Goal: Task Accomplishment & Management: Manage account settings

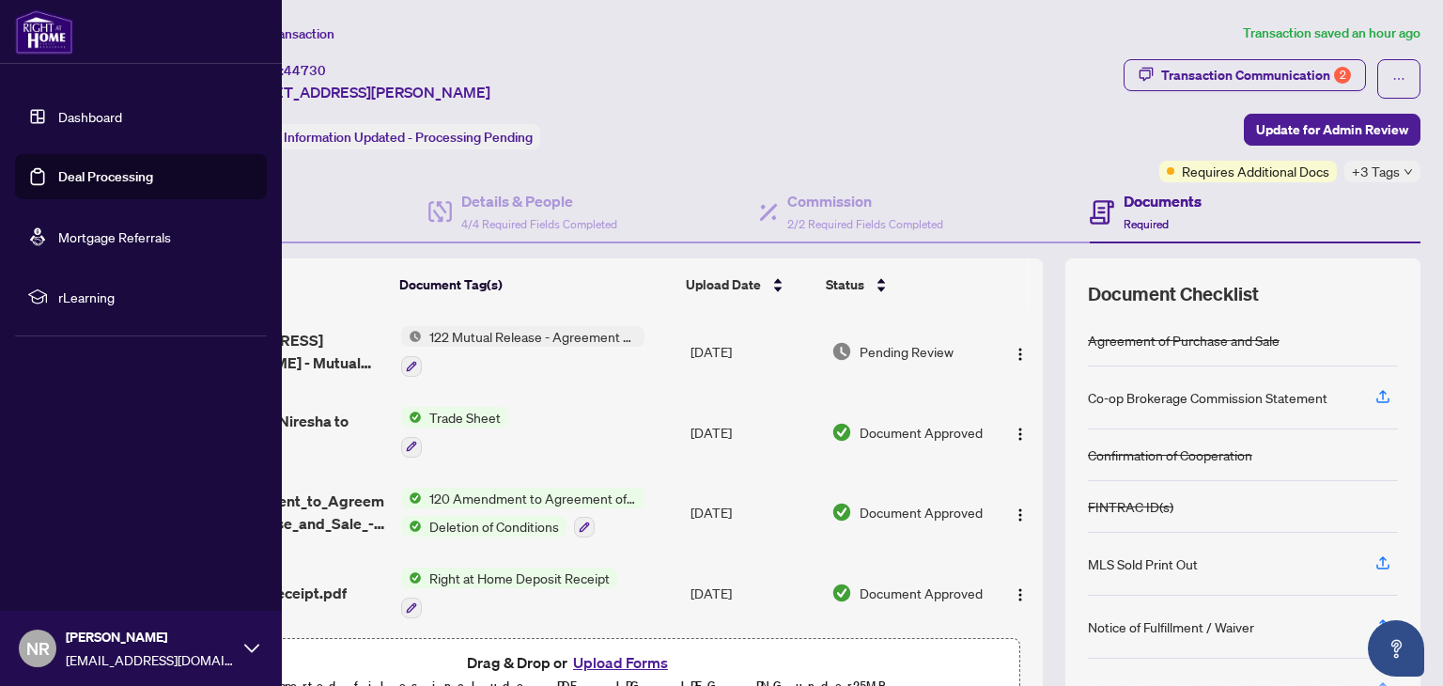
click at [72, 180] on link "Deal Processing" at bounding box center [105, 176] width 95 height 17
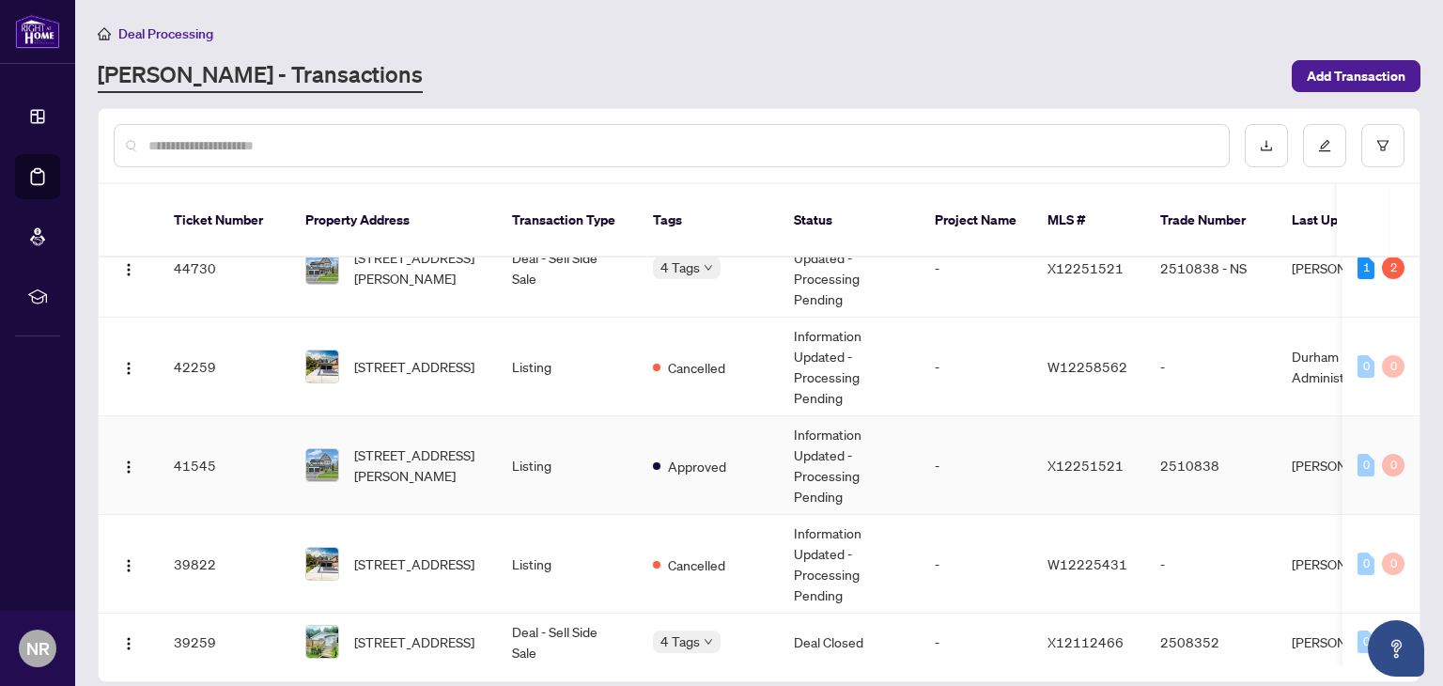
scroll to position [218, 0]
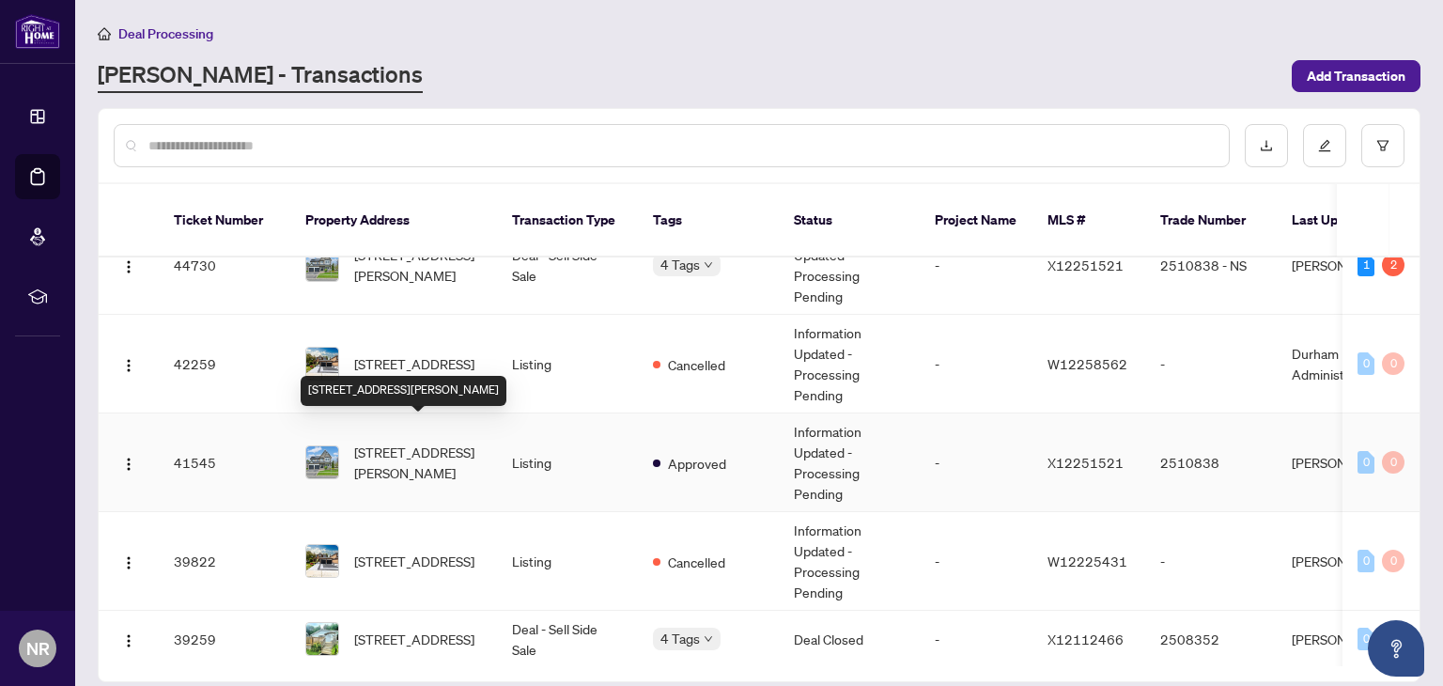
click at [400, 441] on span "[STREET_ADDRESS][PERSON_NAME]" at bounding box center [418, 461] width 128 height 41
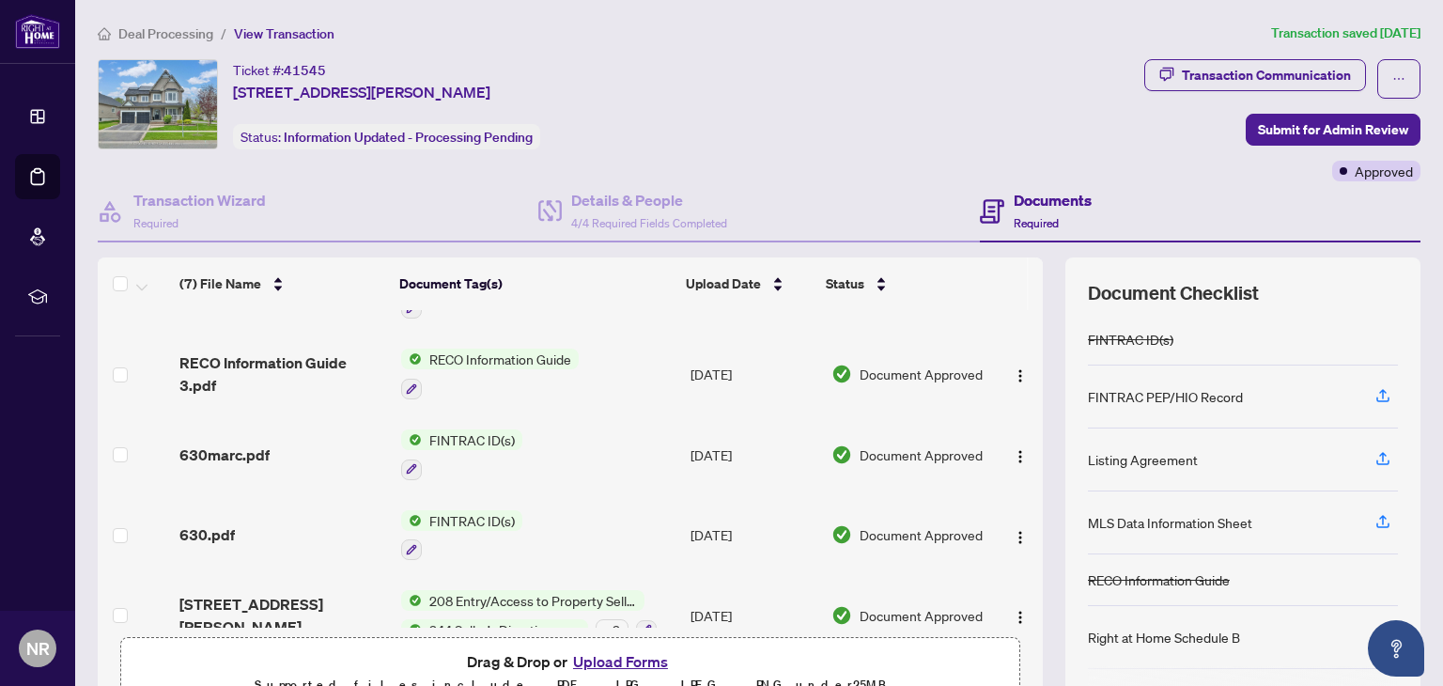
scroll to position [244, 0]
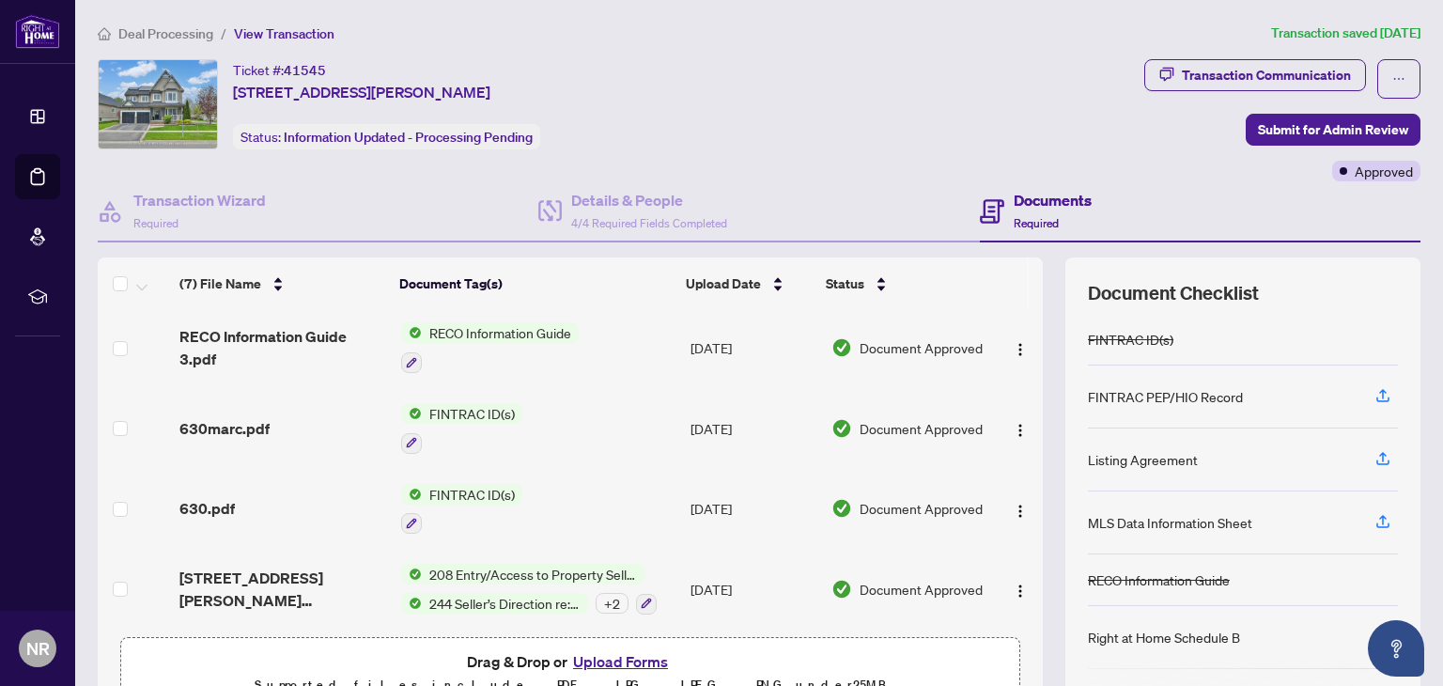
click at [606, 657] on button "Upload Forms" at bounding box center [620, 661] width 106 height 24
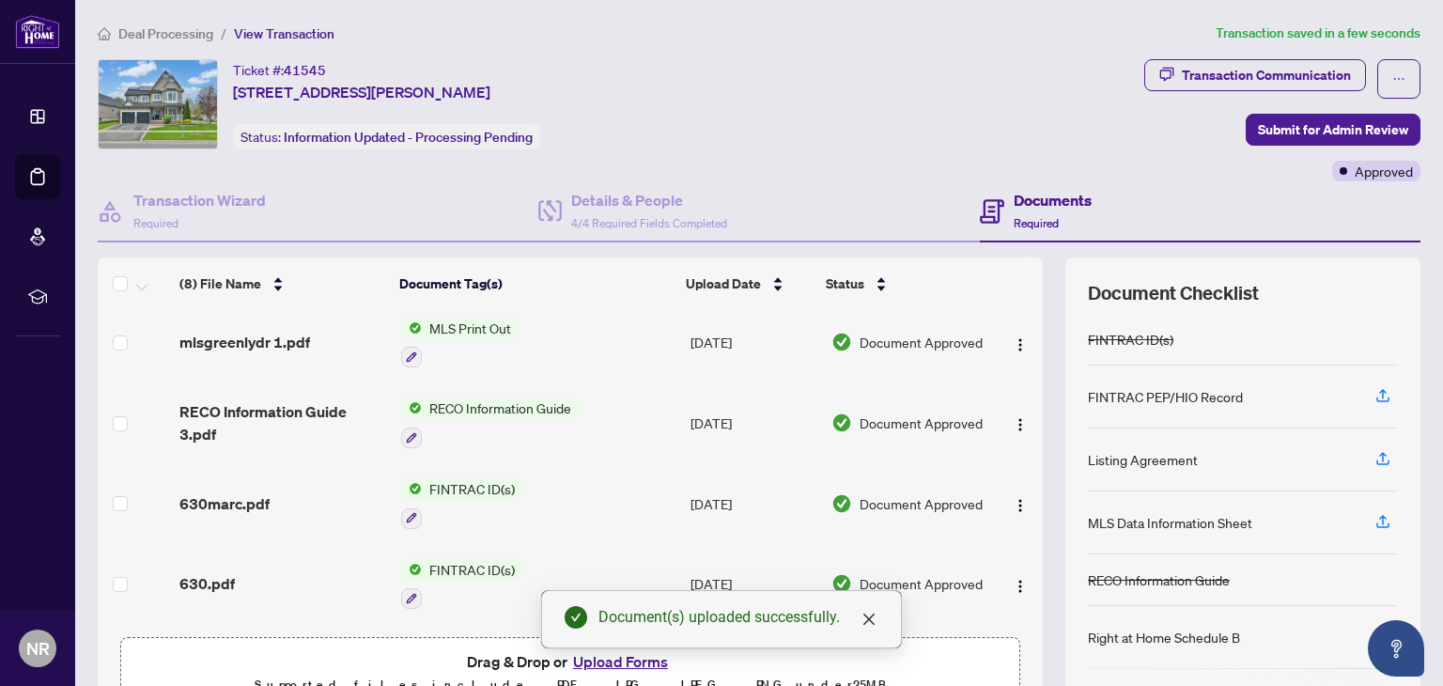
scroll to position [0, 0]
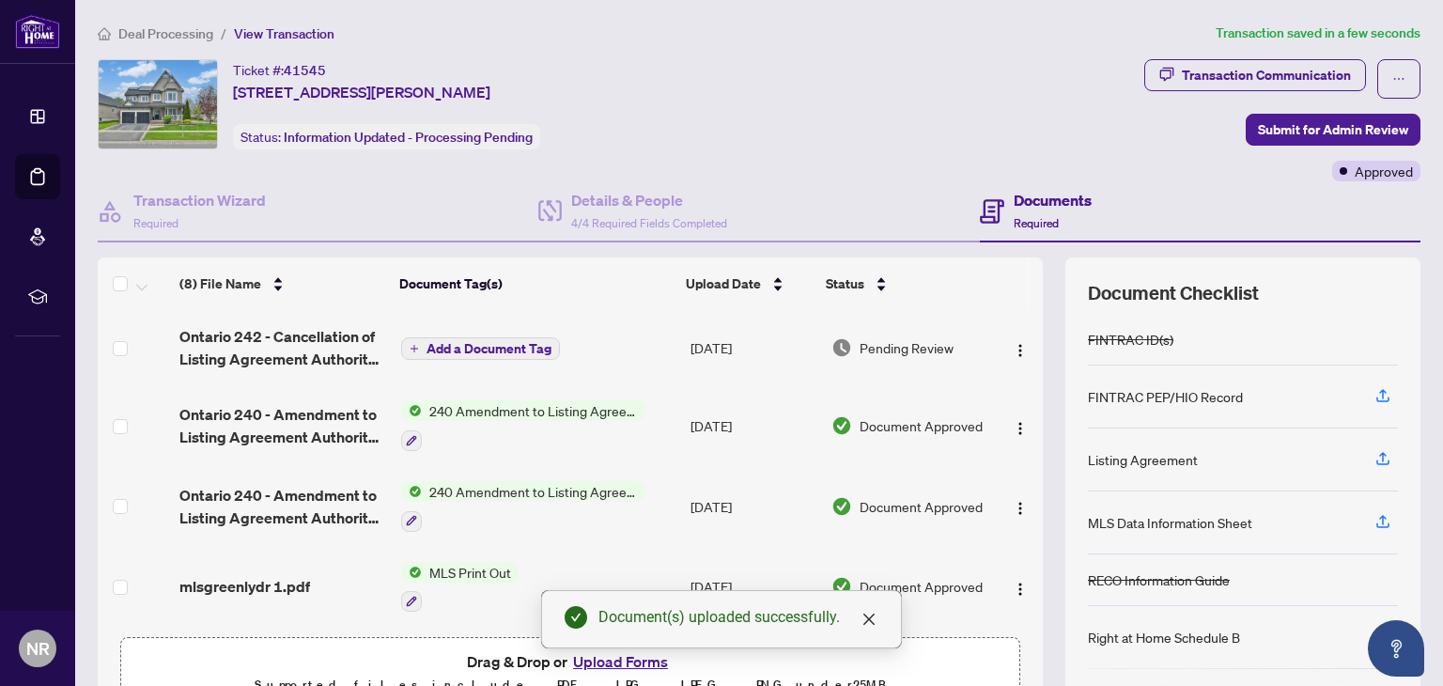
click at [448, 352] on span "Add a Document Tag" at bounding box center [488, 348] width 125 height 13
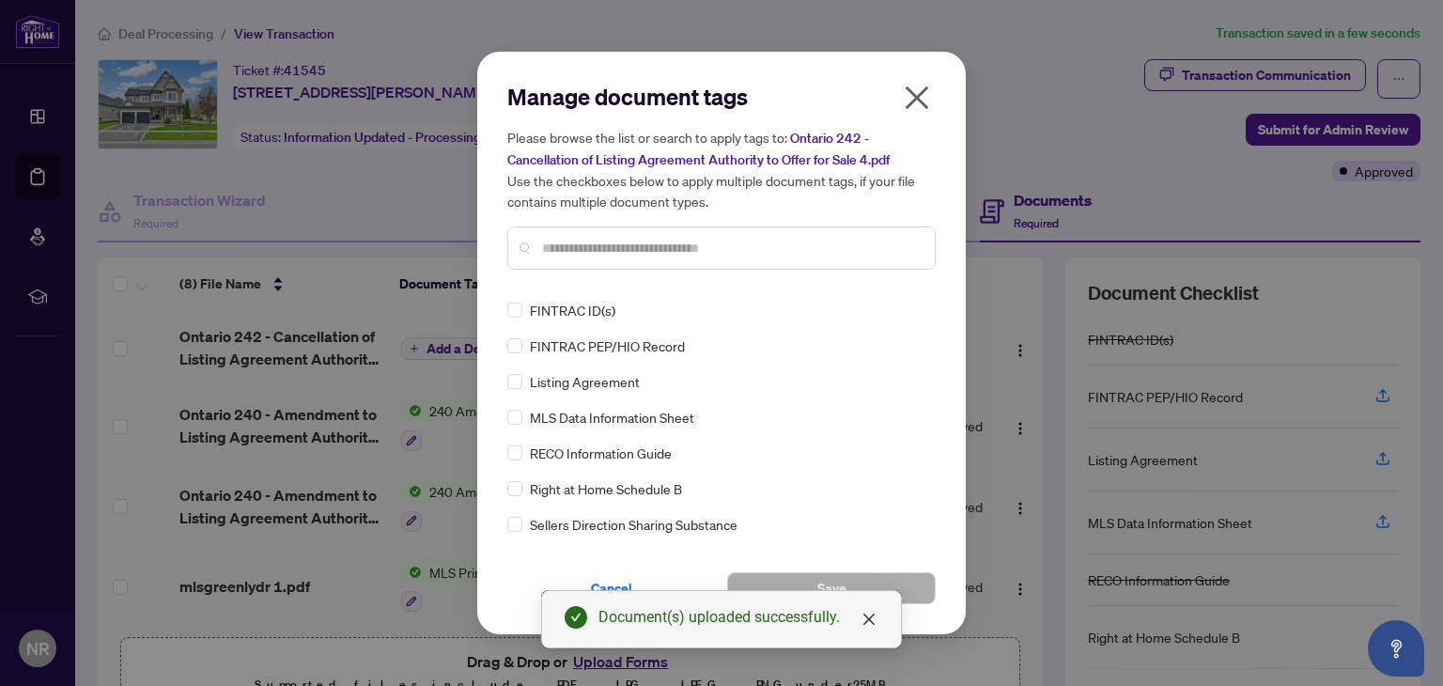
click at [585, 246] on input "text" at bounding box center [731, 248] width 378 height 21
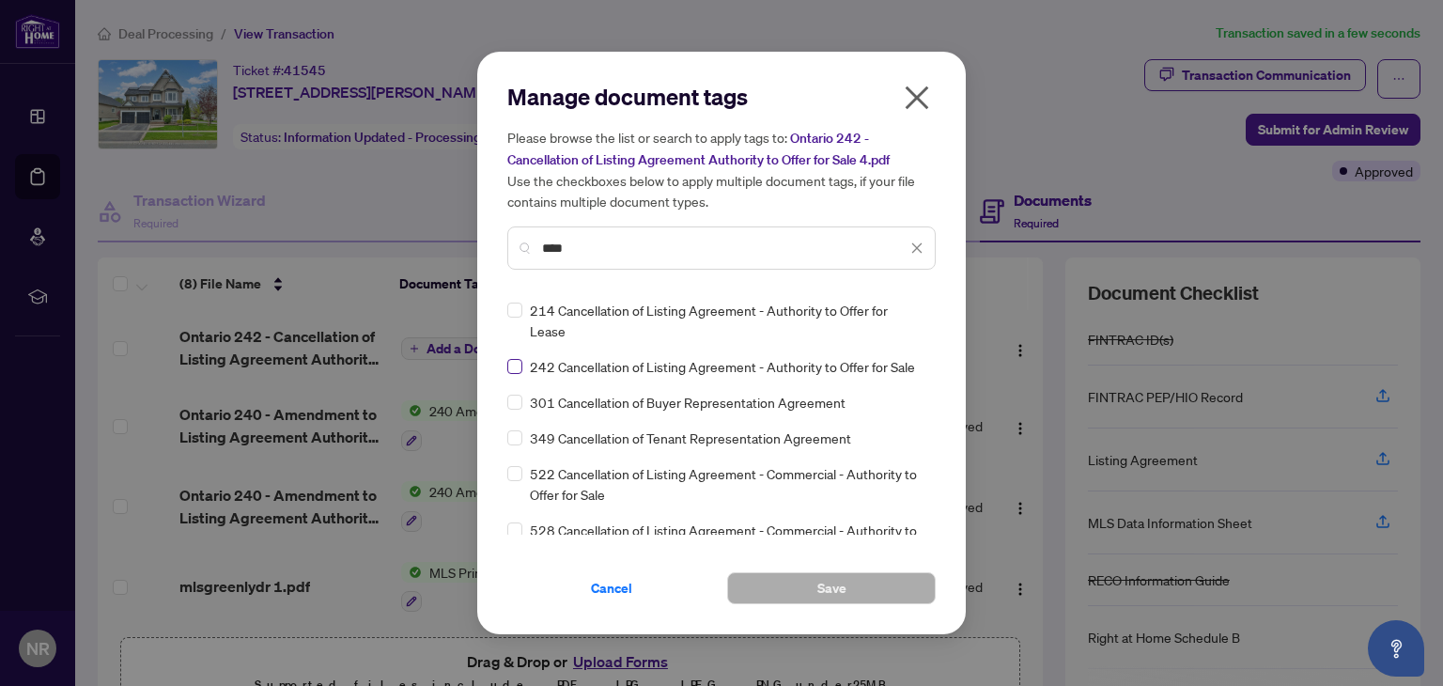
type input "****"
click at [515, 373] on label at bounding box center [514, 366] width 15 height 21
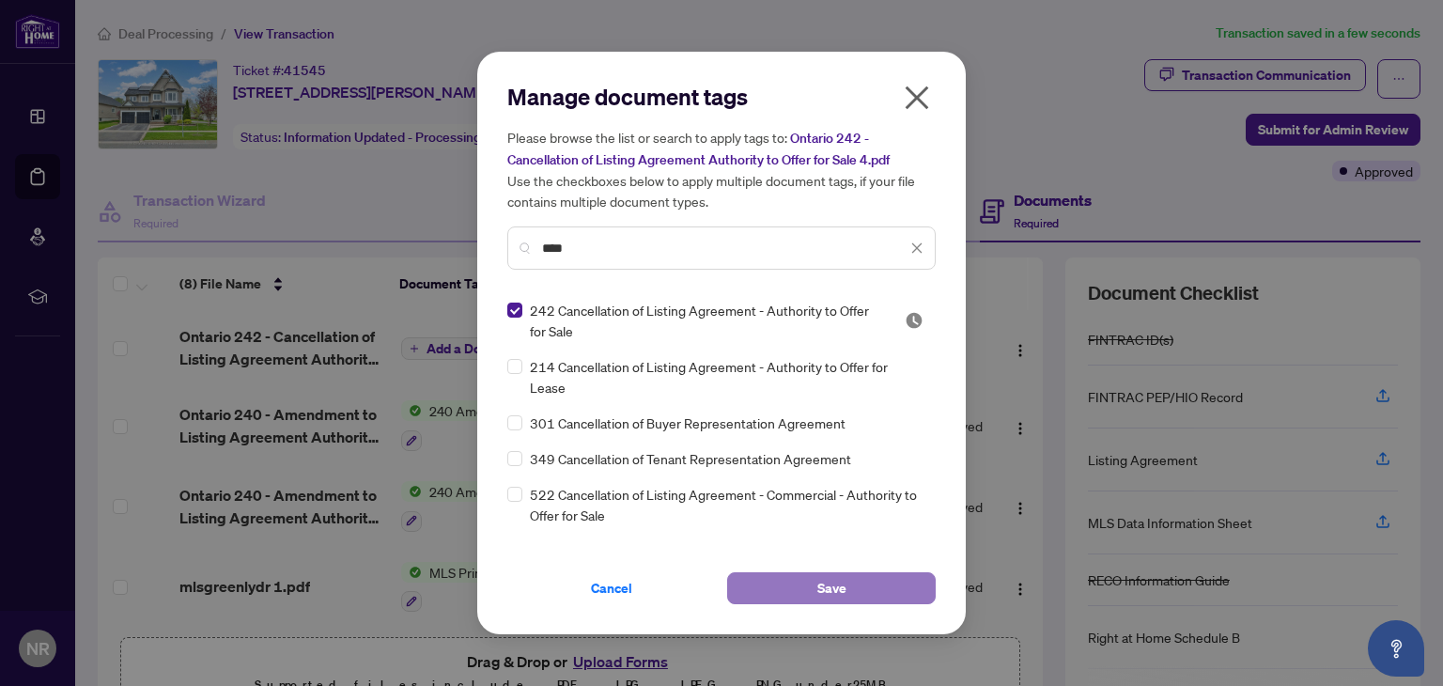
click at [806, 585] on button "Save" at bounding box center [831, 588] width 209 height 32
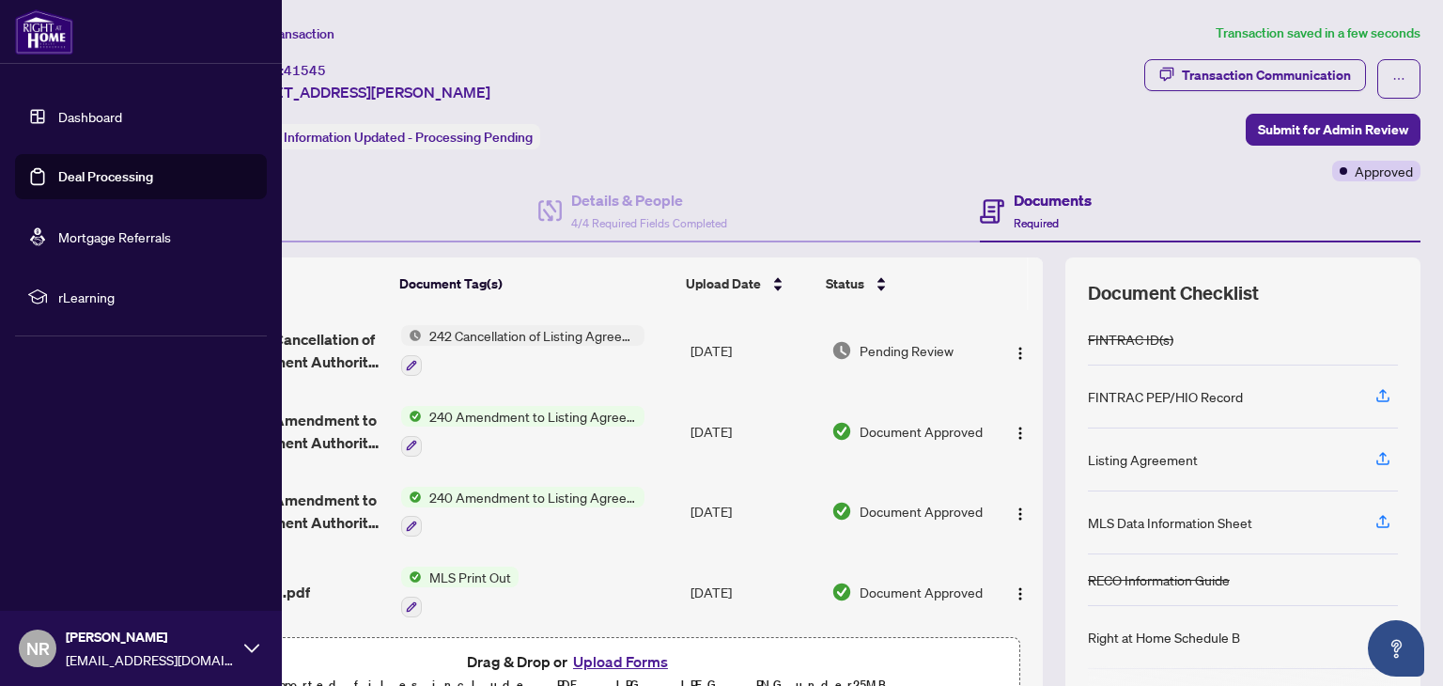
click at [79, 176] on link "Deal Processing" at bounding box center [105, 176] width 95 height 17
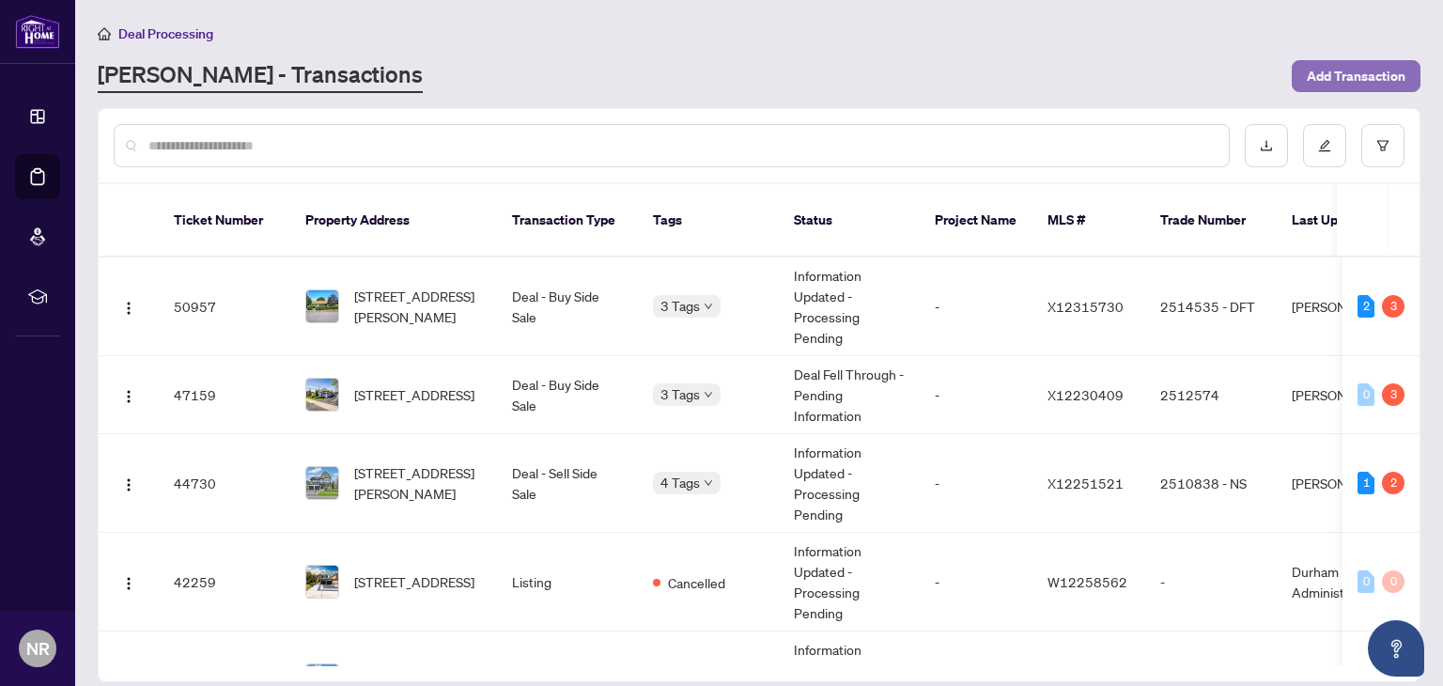
click at [1322, 66] on span "Add Transaction" at bounding box center [1356, 76] width 99 height 30
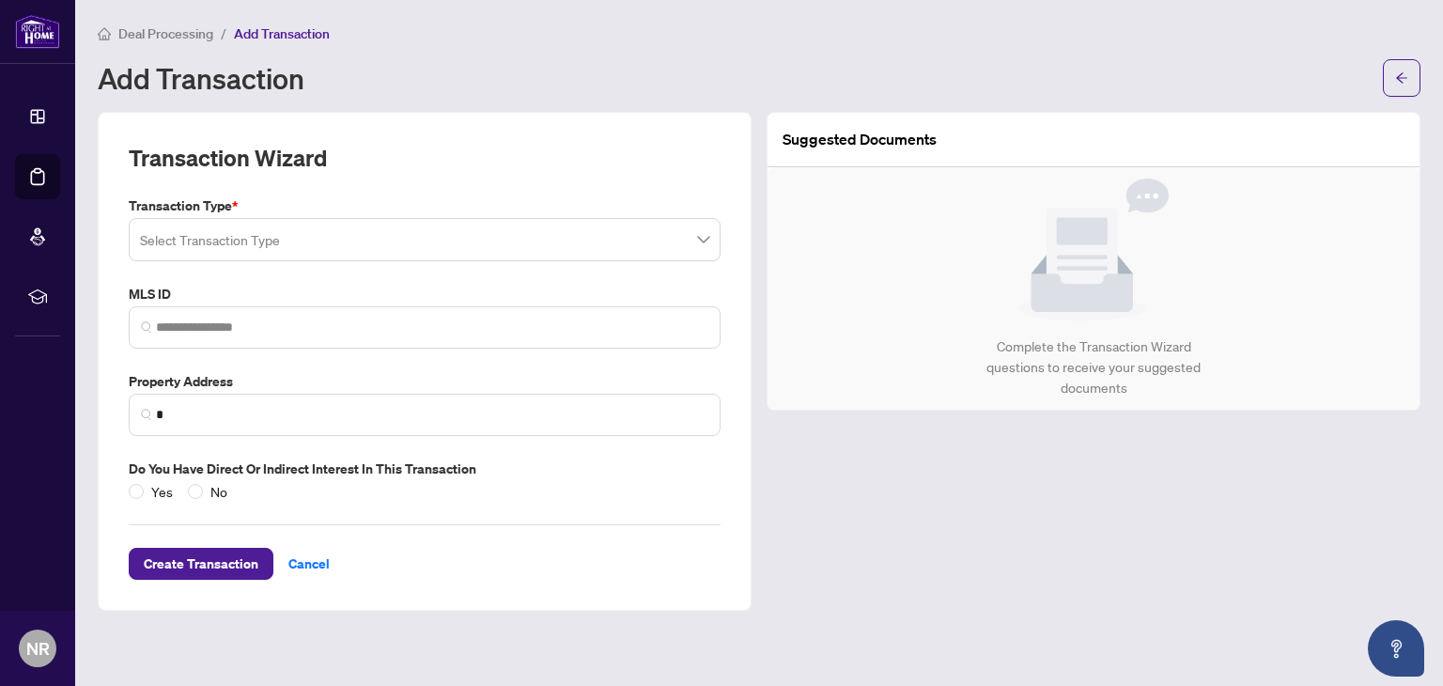
click at [315, 238] on input "search" at bounding box center [416, 242] width 552 height 41
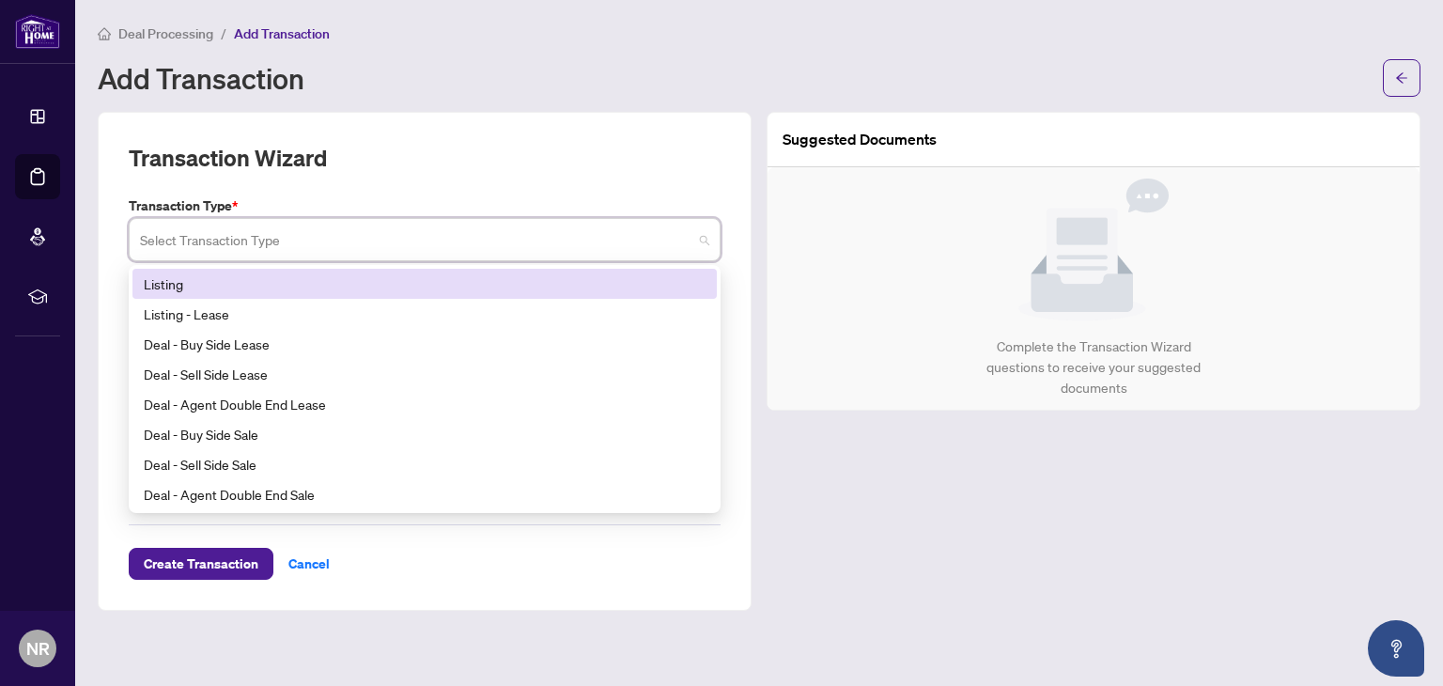
click at [335, 189] on div "Transaction Wizard" at bounding box center [425, 169] width 592 height 53
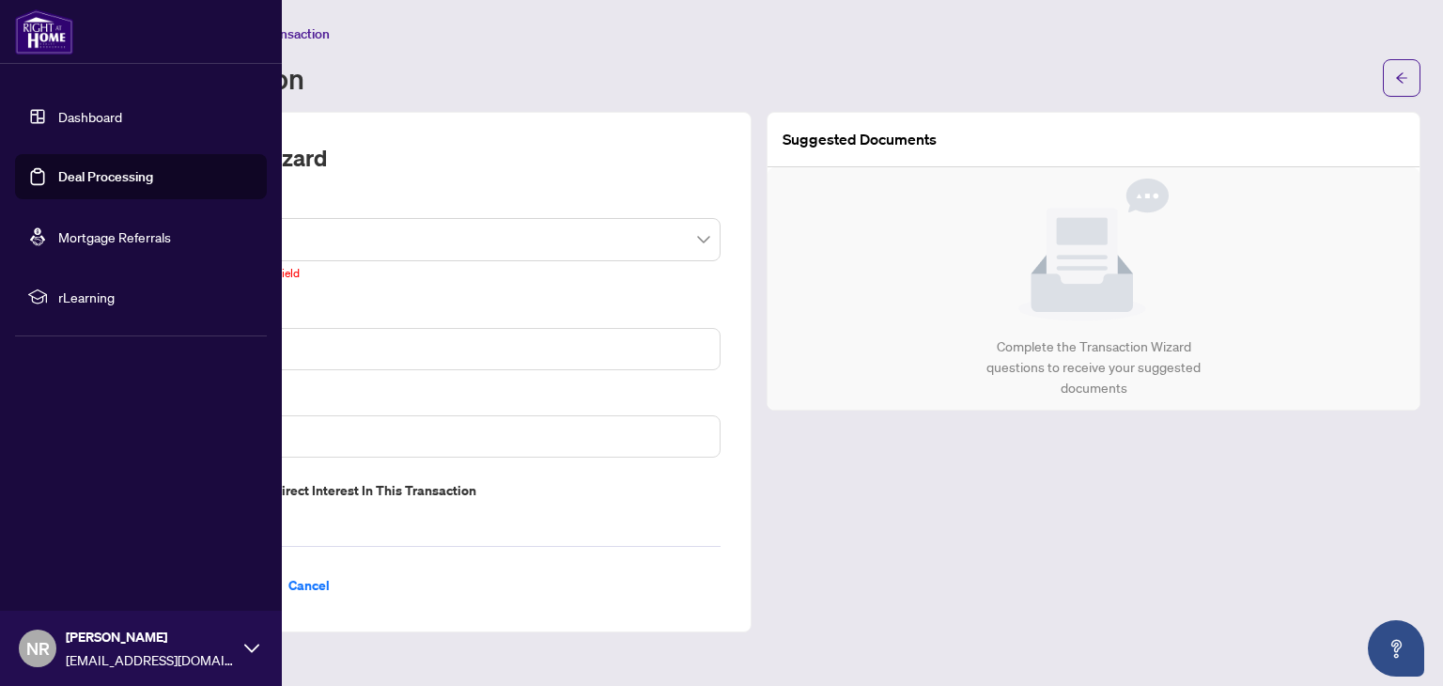
click at [104, 181] on link "Deal Processing" at bounding box center [105, 176] width 95 height 17
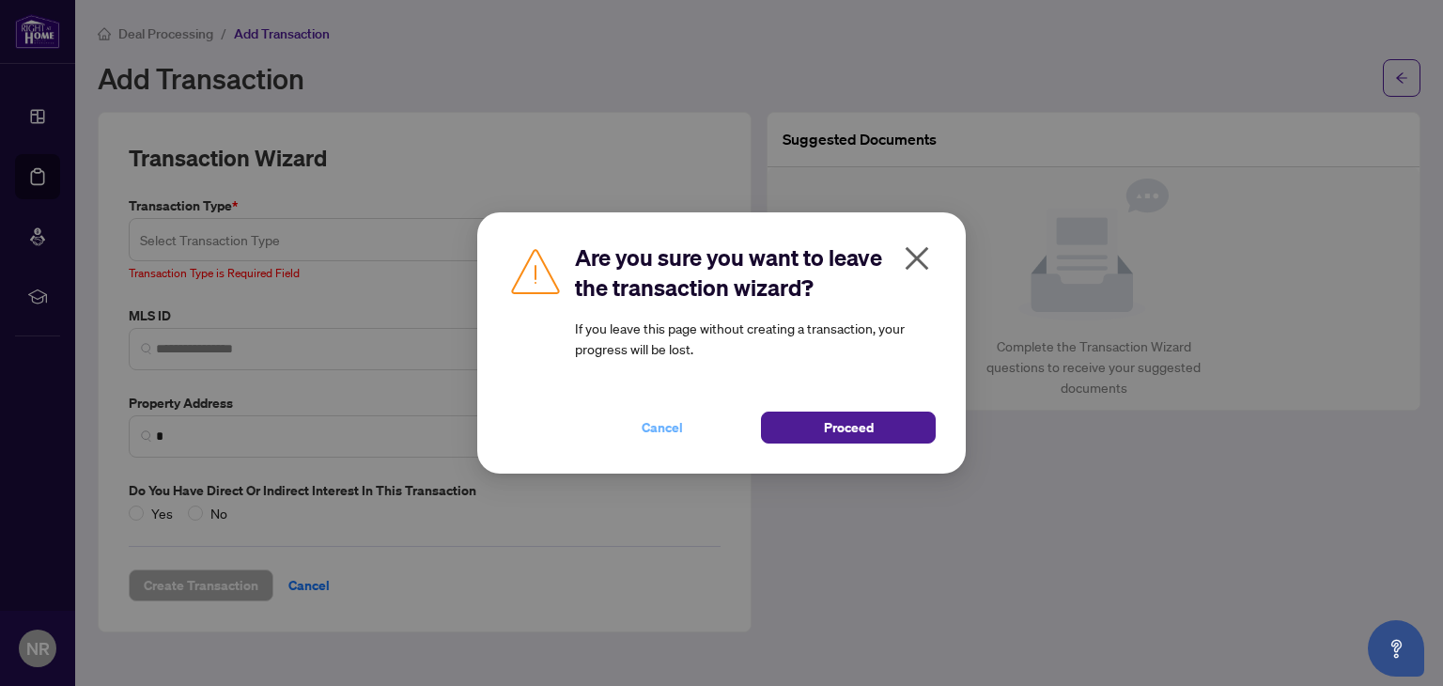
click at [670, 426] on span "Cancel" at bounding box center [662, 427] width 41 height 30
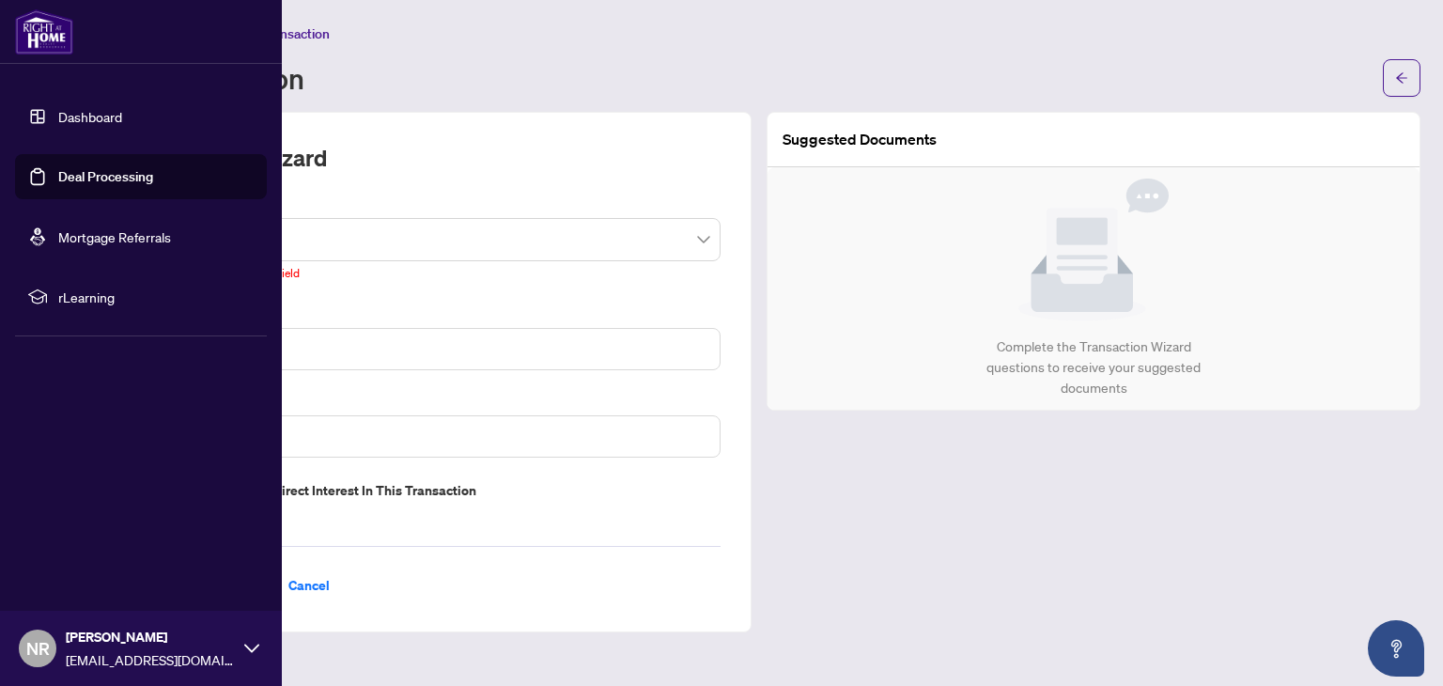
click at [0, 220] on ul "Dashboard Deal Processing Mortgage Referrals rLearning" at bounding box center [141, 206] width 282 height 255
click at [82, 182] on link "Deal Processing" at bounding box center [105, 176] width 95 height 17
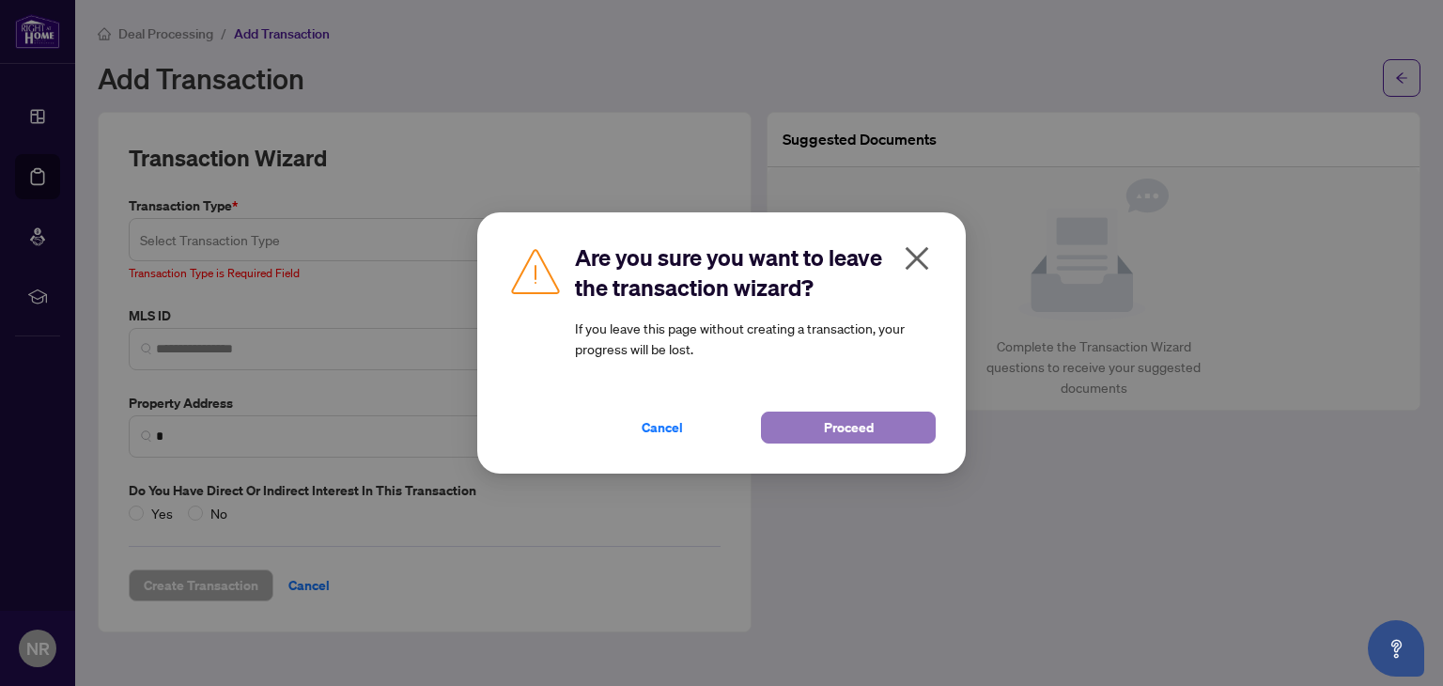
click at [831, 422] on span "Proceed" at bounding box center [849, 427] width 50 height 30
